Goal: Task Accomplishment & Management: Manage account settings

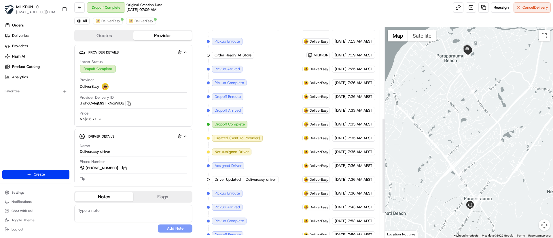
scroll to position [252, 0]
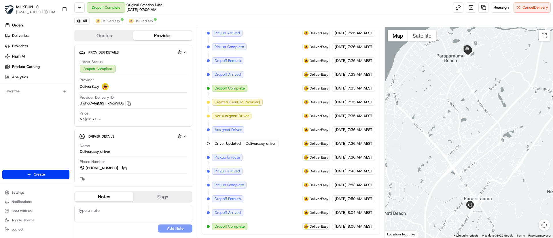
drag, startPoint x: 466, startPoint y: 91, endPoint x: 473, endPoint y: 151, distance: 61.2
click at [472, 155] on div at bounding box center [469, 132] width 168 height 211
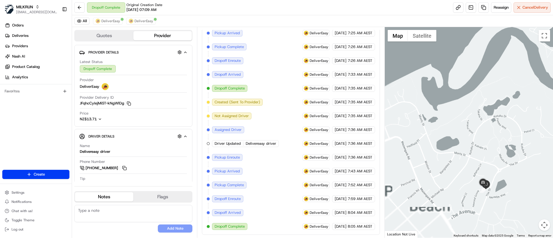
drag, startPoint x: 499, startPoint y: 161, endPoint x: 506, endPoint y: 58, distance: 103.0
click at [505, 54] on div at bounding box center [469, 132] width 168 height 211
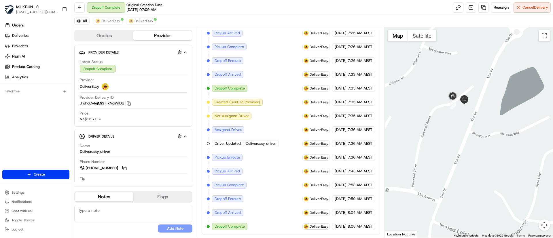
drag, startPoint x: 491, startPoint y: 107, endPoint x: 502, endPoint y: 102, distance: 11.2
click at [502, 102] on div at bounding box center [469, 132] width 168 height 211
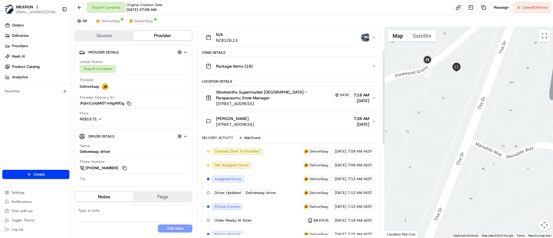
scroll to position [0, 0]
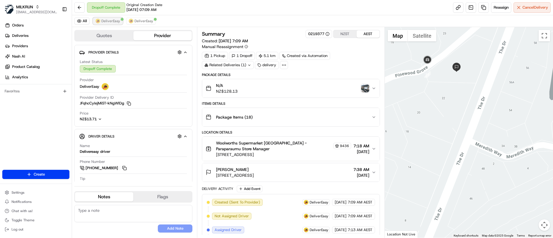
click at [107, 22] on span "DeliverEasy" at bounding box center [110, 21] width 19 height 5
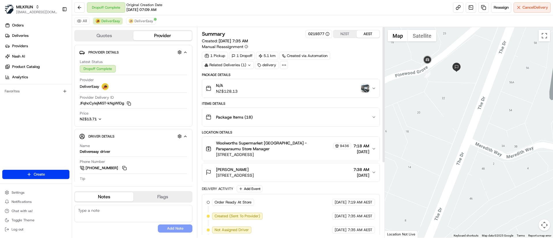
click at [365, 86] on img "button" at bounding box center [365, 88] width 8 height 8
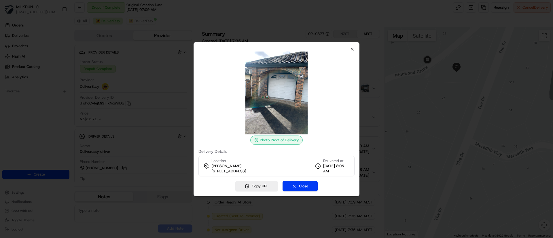
drag, startPoint x: 312, startPoint y: 187, endPoint x: 277, endPoint y: 110, distance: 84.9
click at [370, 149] on body "MILKRUN psteele@woolworths.com.au Toggle Sidebar Orders Deliveries Providers Na…" at bounding box center [276, 119] width 553 height 238
click at [298, 189] on button "Close" at bounding box center [299, 186] width 35 height 10
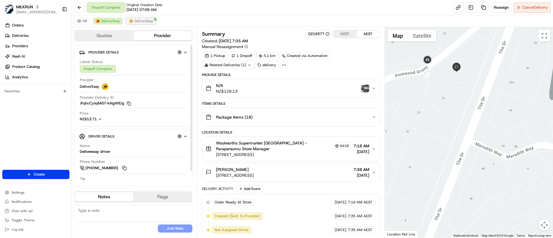
click at [140, 18] on button "DeliverEasy" at bounding box center [141, 21] width 30 height 7
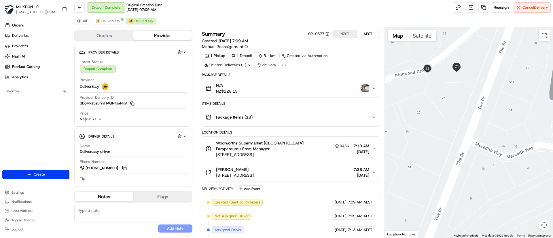
click at [366, 85] on img "button" at bounding box center [365, 88] width 8 height 8
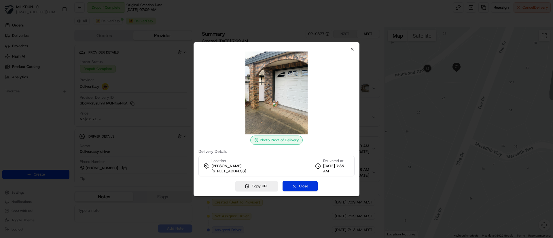
click at [304, 189] on button "Close" at bounding box center [299, 186] width 35 height 10
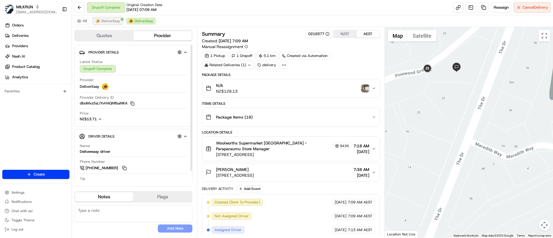
click at [101, 20] on button "DeliverEasy" at bounding box center [108, 21] width 30 height 7
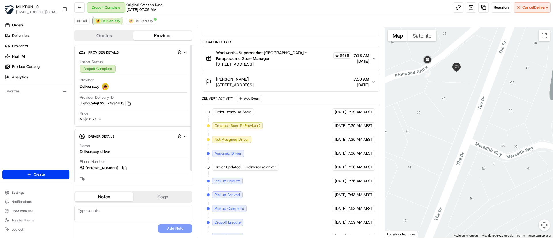
scroll to position [114, 0]
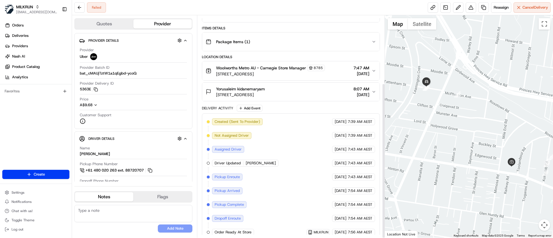
scroll to position [97, 0]
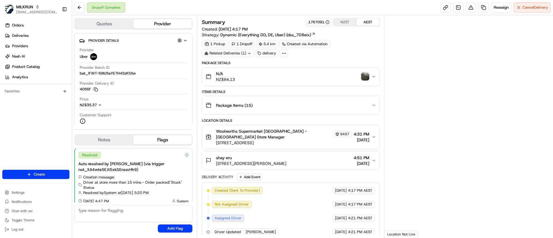
scroll to position [5, 0]
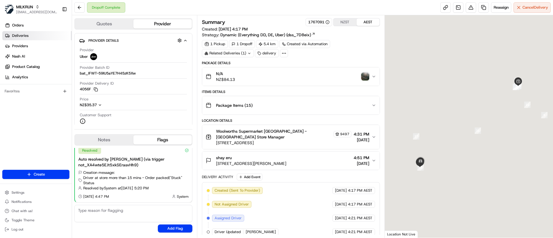
click at [31, 33] on link "Deliveries" at bounding box center [36, 35] width 69 height 9
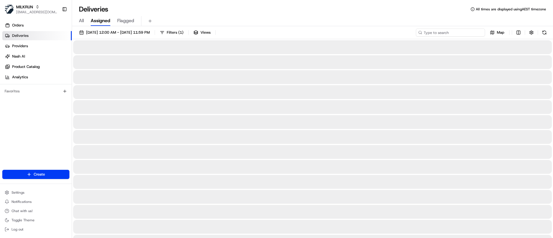
click at [446, 32] on input at bounding box center [450, 32] width 69 height 8
paste input "ab647393-85ae-4566-8278-7e88dde3dd4b"
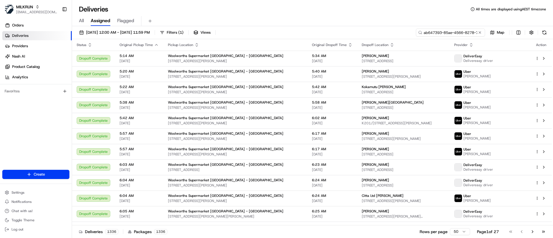
scroll to position [0, 29]
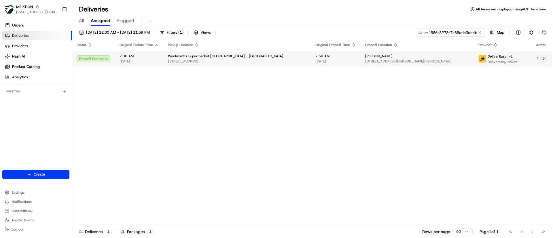
type input "ab647393-85ae-4566-8278-7e88dde3dd4b"
click at [544, 58] on button at bounding box center [543, 58] width 7 height 7
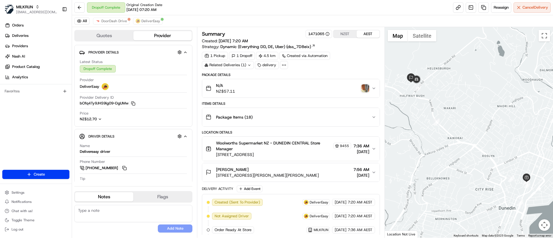
click at [368, 88] on img "button" at bounding box center [365, 88] width 8 height 8
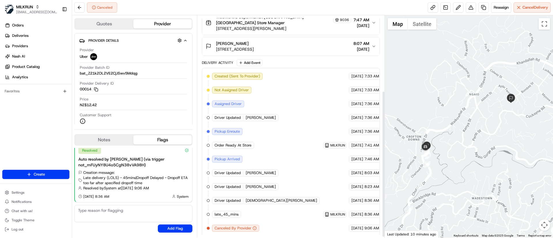
scroll to position [116, 0]
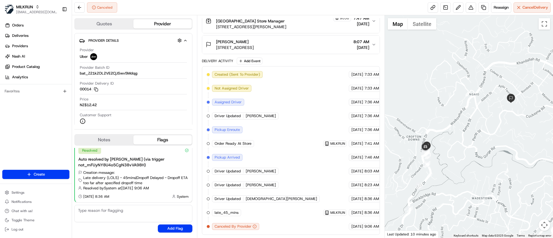
drag, startPoint x: 258, startPoint y: 43, endPoint x: 216, endPoint y: 41, distance: 42.3
click at [216, 41] on div "[PERSON_NAME]" at bounding box center [235, 42] width 38 height 6
copy span "[PERSON_NAME]"
click at [28, 35] on span "Deliveries" at bounding box center [20, 35] width 16 height 5
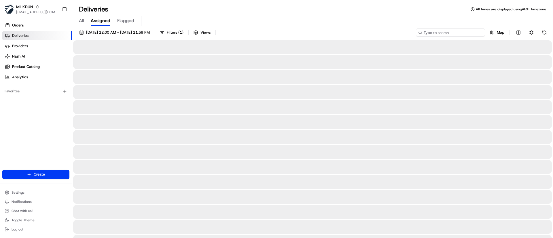
click at [452, 33] on input at bounding box center [450, 32] width 69 height 8
paste input "Rebecca Murray"
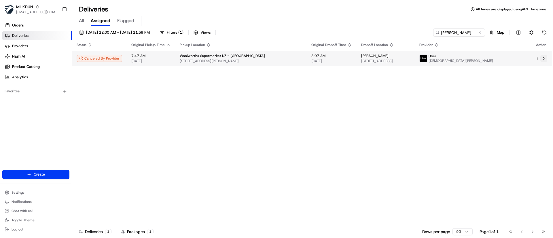
click at [545, 58] on button at bounding box center [543, 58] width 7 height 7
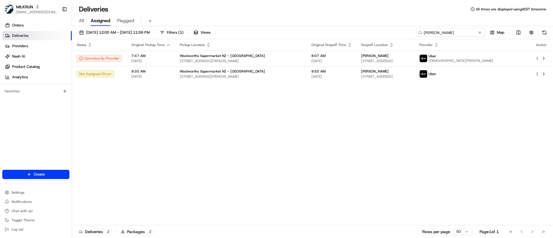
drag, startPoint x: 473, startPoint y: 32, endPoint x: 392, endPoint y: 35, distance: 81.2
click at [392, 34] on div "20/08/2025 12:00 AM - 20/08/2025 11:59 PM Filters ( 1 ) Views Rebecca Murray Map" at bounding box center [312, 33] width 481 height 11
paste input "257f6e66-f001-4deb-9fa8-b958267a7b82"
type input "257f6e66-f001-4deb-9fa8-b958267a7b82"
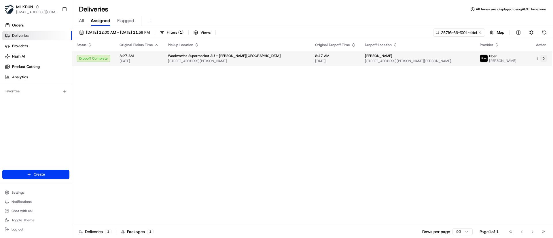
click at [546, 58] on button at bounding box center [543, 58] width 7 height 7
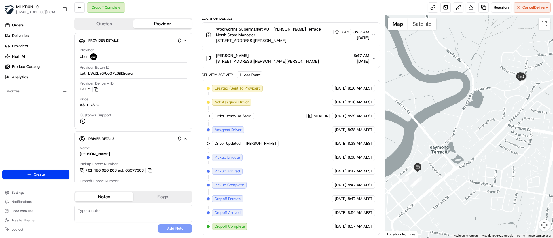
click at [284, 172] on div "Created (Sent To Provider) Uber 20/08/2025 8:16 AM AEST Not Assigned Driver Ube…" at bounding box center [291, 157] width 168 height 145
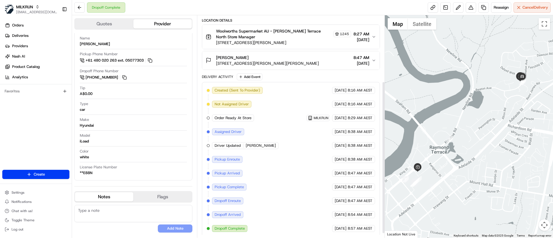
scroll to position [102, 0]
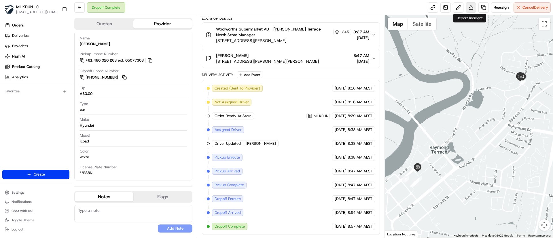
click at [470, 5] on button at bounding box center [470, 7] width 10 height 10
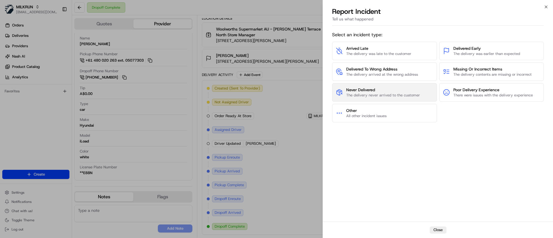
click at [354, 93] on span "The delivery never arrived to the customer" at bounding box center [383, 95] width 74 height 5
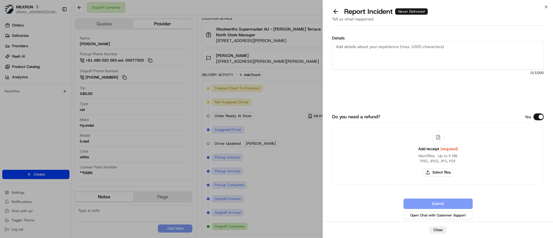
click at [385, 56] on textarea "Details" at bounding box center [438, 55] width 212 height 28
click at [479, 46] on textarea "Customer confirmed driver arrived with incorrect order today for a Kathy Ru. Dr…" at bounding box center [438, 55] width 212 height 28
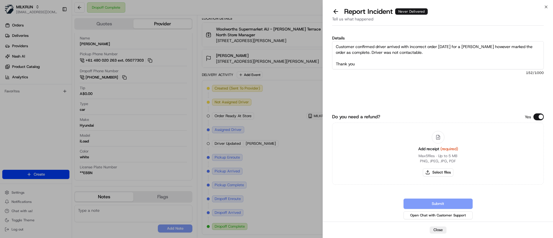
type textarea "Customer confirmed driver arrived with incorrect order today for a Kathy Ru how…"
click at [443, 173] on button "Select files" at bounding box center [438, 172] width 31 height 8
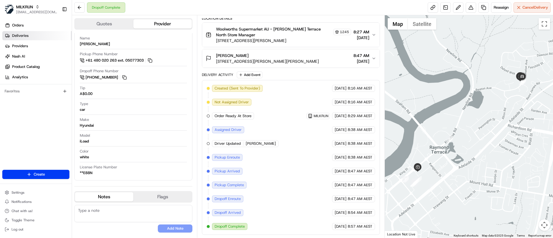
click at [19, 33] on span "Deliveries" at bounding box center [20, 35] width 16 height 5
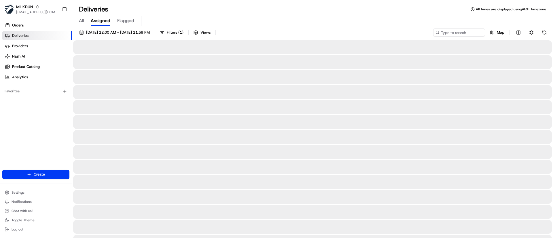
click at [437, 34] on circle at bounding box center [437, 32] width 3 height 3
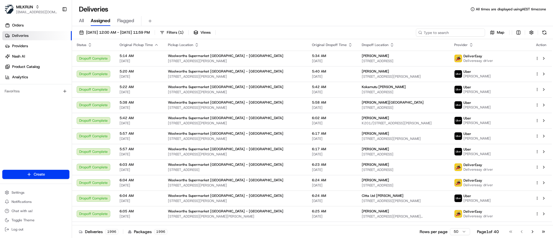
click at [445, 31] on input at bounding box center [450, 32] width 69 height 8
paste input "7831b02e-c383-4c91-a52b-1abdb4002d71"
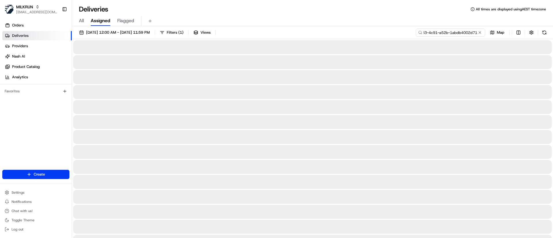
type input "7831b02e-c383-4c91-a52b-1abdb4002d71"
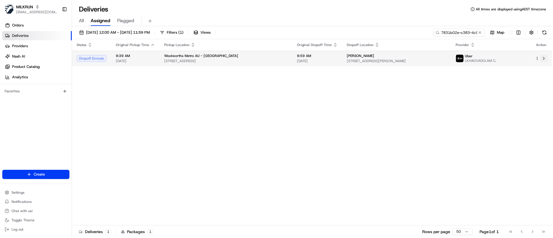
click at [544, 60] on button at bounding box center [543, 58] width 7 height 7
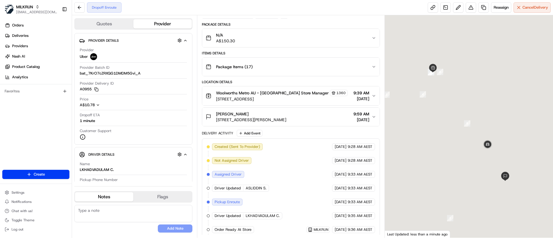
scroll to position [83, 0]
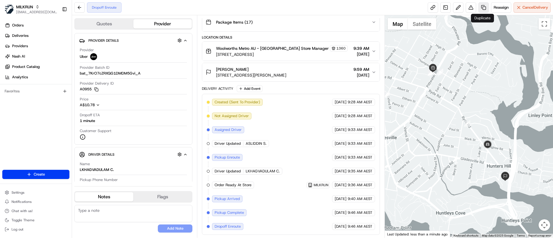
click at [482, 5] on link at bounding box center [483, 7] width 10 height 10
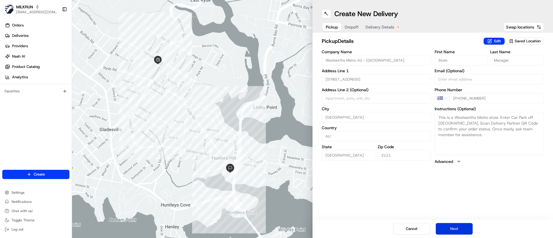
click at [455, 227] on button "Next" at bounding box center [453, 229] width 37 height 12
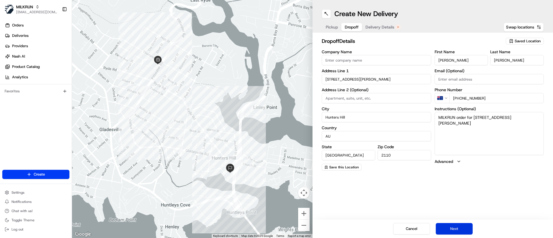
click at [455, 227] on button "Next" at bounding box center [453, 229] width 37 height 12
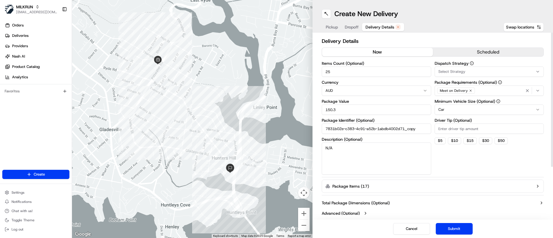
click at [378, 49] on button "now" at bounding box center [377, 52] width 111 height 9
click at [459, 226] on button "Submit" at bounding box center [453, 229] width 37 height 12
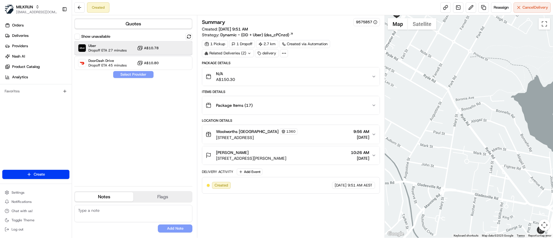
click at [118, 45] on span "Uber" at bounding box center [107, 45] width 38 height 5
click at [123, 71] on button "Assign Provider" at bounding box center [133, 74] width 41 height 7
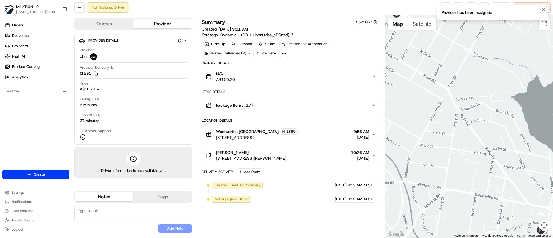
drag, startPoint x: 546, startPoint y: 8, endPoint x: 530, endPoint y: 0, distance: 17.8
click at [547, 7] on li "Provider has been assigned" at bounding box center [492, 13] width 112 height 16
click at [542, 6] on button "Notifications (F8)" at bounding box center [543, 9] width 7 height 7
click at [442, 6] on link at bounding box center [445, 7] width 10 height 10
click at [24, 37] on span "Deliveries" at bounding box center [20, 35] width 16 height 5
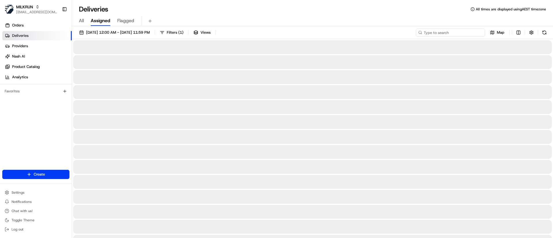
click at [455, 33] on input at bounding box center [450, 32] width 69 height 8
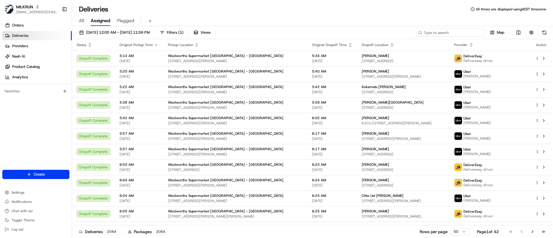
click at [455, 33] on input at bounding box center [450, 32] width 69 height 8
paste input "bdf15aa2-a5f5-42f7-a3fe-a37c05ebf3be"
type input "bdf15aa2-a5f5-42f7-a3fe-a37c05ebf3be"
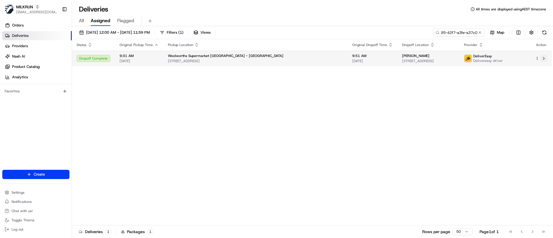
click at [544, 60] on button at bounding box center [543, 58] width 7 height 7
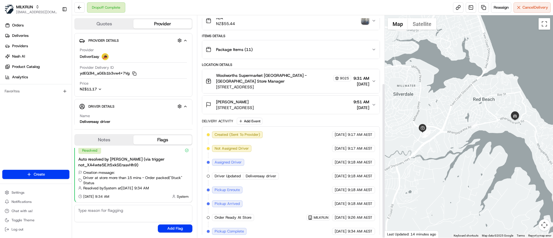
scroll to position [97, 0]
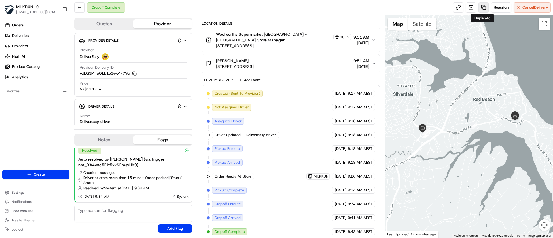
click at [481, 5] on link at bounding box center [483, 7] width 10 height 10
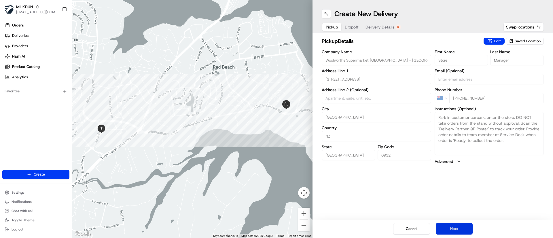
click at [456, 229] on button "Next" at bounding box center [453, 229] width 37 height 12
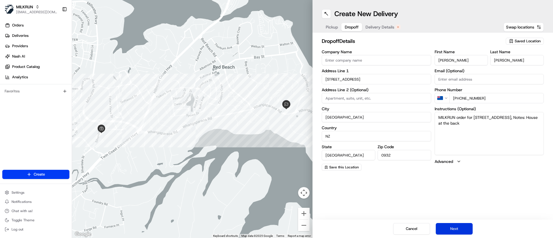
click at [456, 229] on button "Next" at bounding box center [453, 229] width 37 height 12
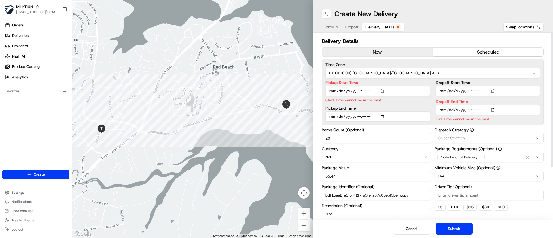
click at [378, 51] on button "now" at bounding box center [377, 52] width 111 height 9
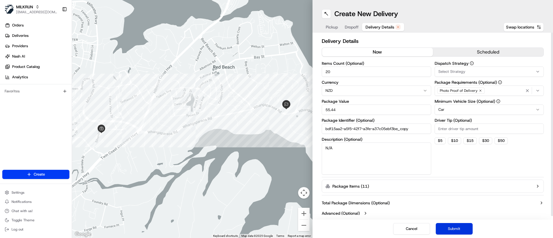
click at [458, 227] on button "Submit" at bounding box center [453, 229] width 37 height 12
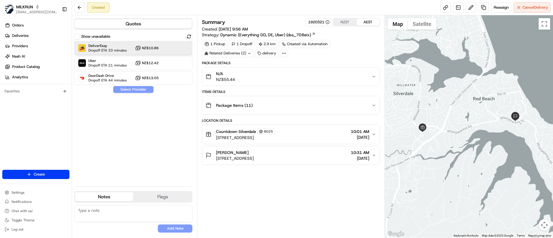
click at [102, 47] on span "DeliverEasy" at bounding box center [107, 45] width 38 height 5
click at [128, 90] on button "Assign Provider" at bounding box center [133, 89] width 41 height 7
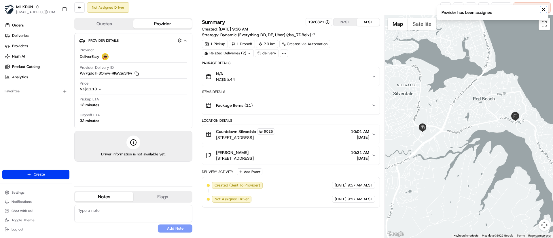
click at [545, 9] on icon "Notifications (F8)" at bounding box center [543, 9] width 5 height 5
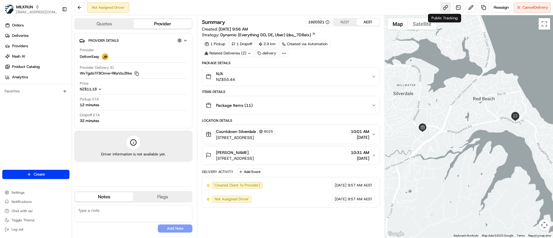
click at [444, 5] on link at bounding box center [445, 7] width 10 height 10
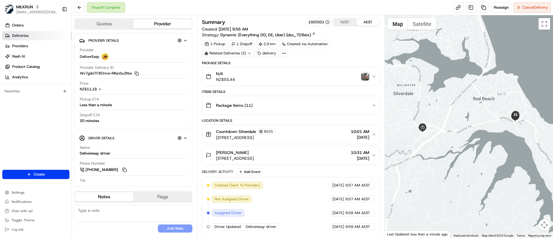
click at [30, 36] on link "Deliveries" at bounding box center [36, 35] width 69 height 9
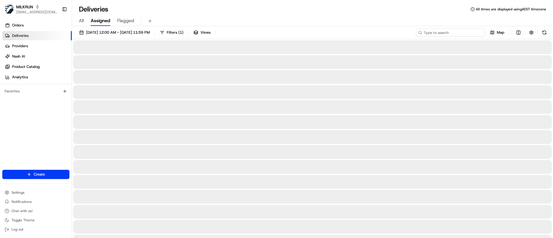
click at [448, 32] on input at bounding box center [450, 32] width 69 height 8
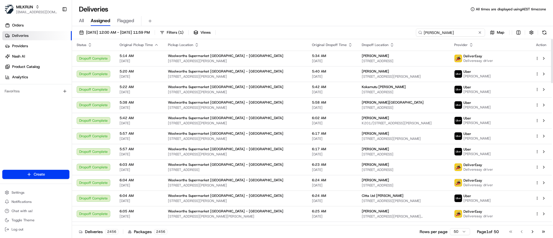
type input "jo maslen"
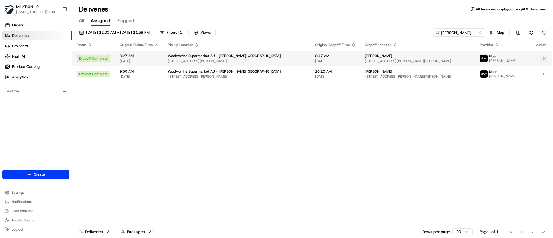
click at [543, 56] on button at bounding box center [543, 58] width 7 height 7
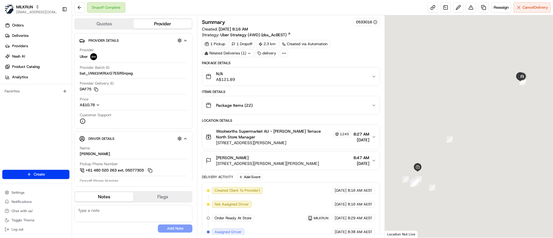
scroll to position [102, 0]
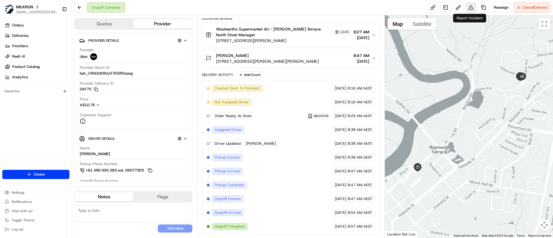
click at [469, 9] on button at bounding box center [470, 7] width 10 height 10
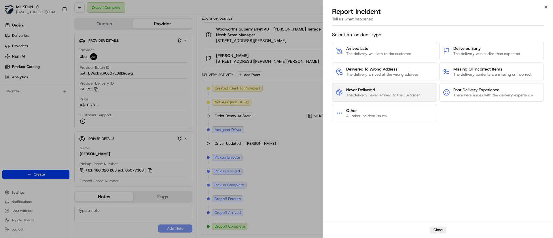
click at [388, 89] on span "Never Delivered" at bounding box center [383, 90] width 74 height 6
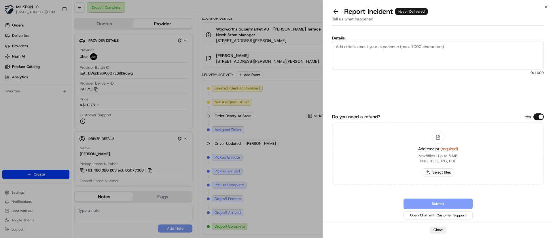
click at [375, 64] on textarea "Details" at bounding box center [438, 55] width 212 height 28
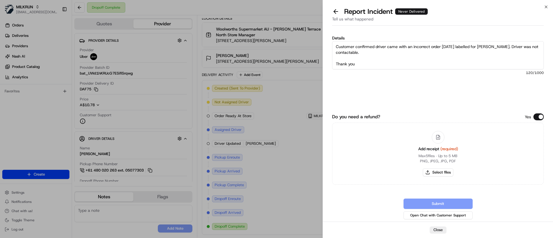
click at [364, 62] on textarea "Customer confirmed driver came with an incorrect order today labelled for Kathy…" at bounding box center [438, 55] width 212 height 28
type textarea "Customer confirmed driver came with an incorrect order today labelled for Kathy…"
click at [434, 169] on button "Select files" at bounding box center [438, 172] width 31 height 8
type input "C:\fakepath\Jo Maslen invoice.pdf"
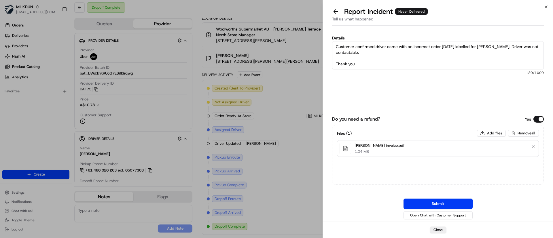
click at [540, 45] on textarea "Customer confirmed driver came with an incorrect order today labelled for Kathy…" at bounding box center [438, 55] width 212 height 28
type textarea "Customer confirmed driver came with an incorrect order today labelled for Kathy…"
click at [442, 202] on button "Submit" at bounding box center [437, 204] width 69 height 10
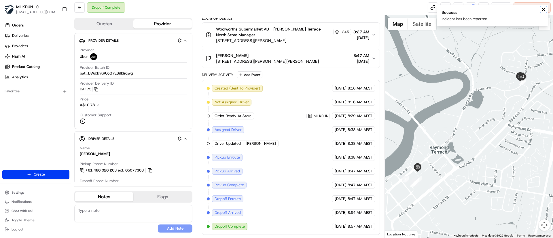
click at [542, 9] on icon "Notifications (F8)" at bounding box center [543, 9] width 5 height 5
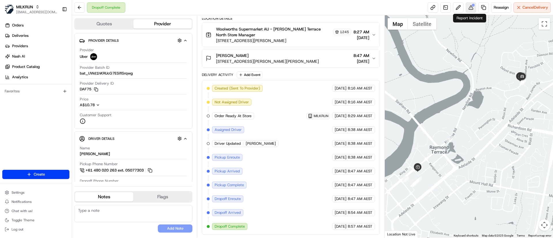
click at [471, 7] on button at bounding box center [470, 7] width 10 height 10
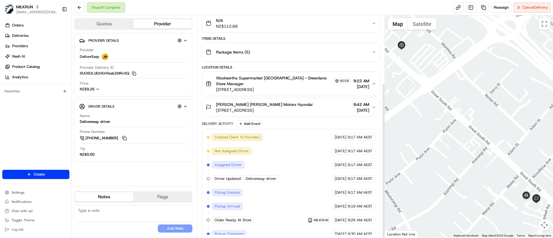
scroll to position [97, 0]
